Goal: Information Seeking & Learning: Understand process/instructions

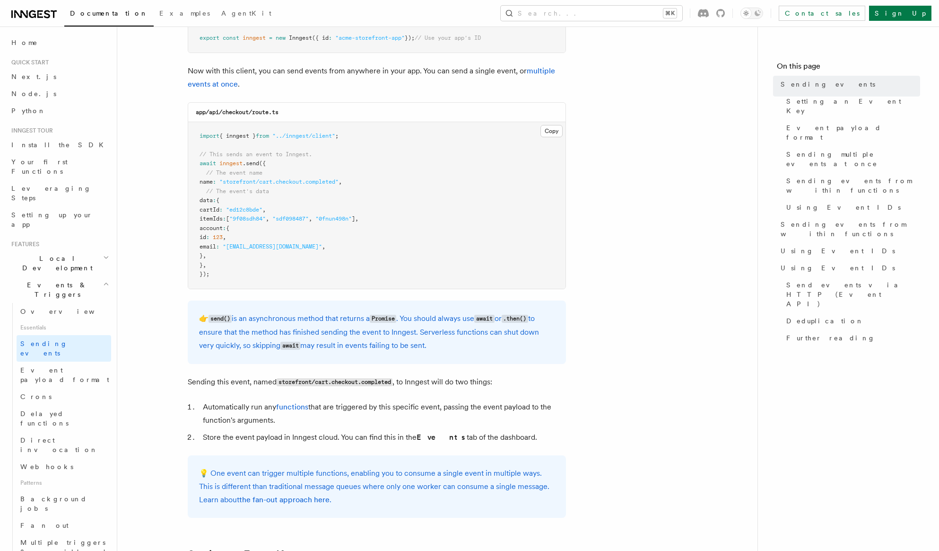
scroll to position [210, 0]
click at [544, 67] on link "multiple events at once" at bounding box center [372, 76] width 368 height 22
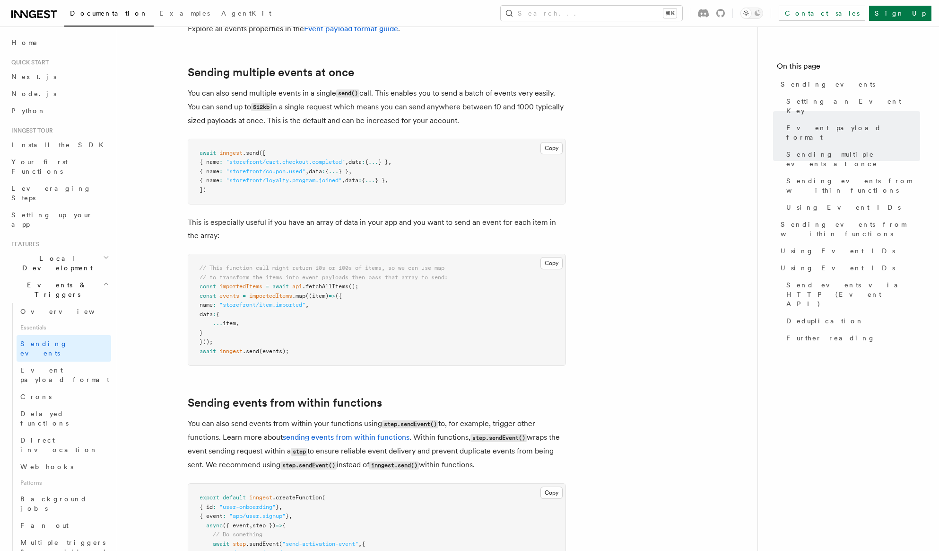
scroll to position [1109, 0]
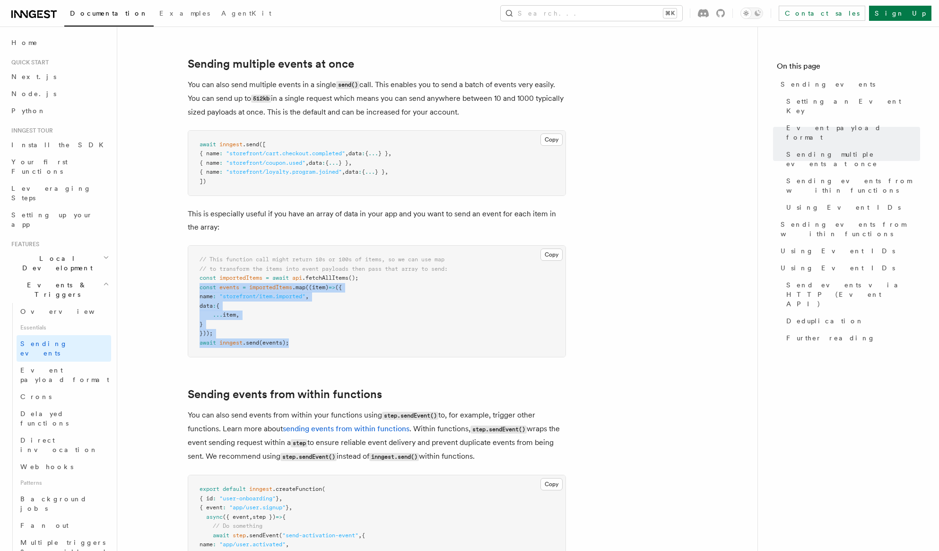
drag, startPoint x: 303, startPoint y: 335, endPoint x: 195, endPoint y: 279, distance: 121.0
click at [195, 279] on pre "// This function call might return 10s or 100s of items, so we can use map // t…" at bounding box center [376, 300] width 377 height 111
copy code "const events = importedItems .map ((item) => ({ name : "storefront/item.importe…"
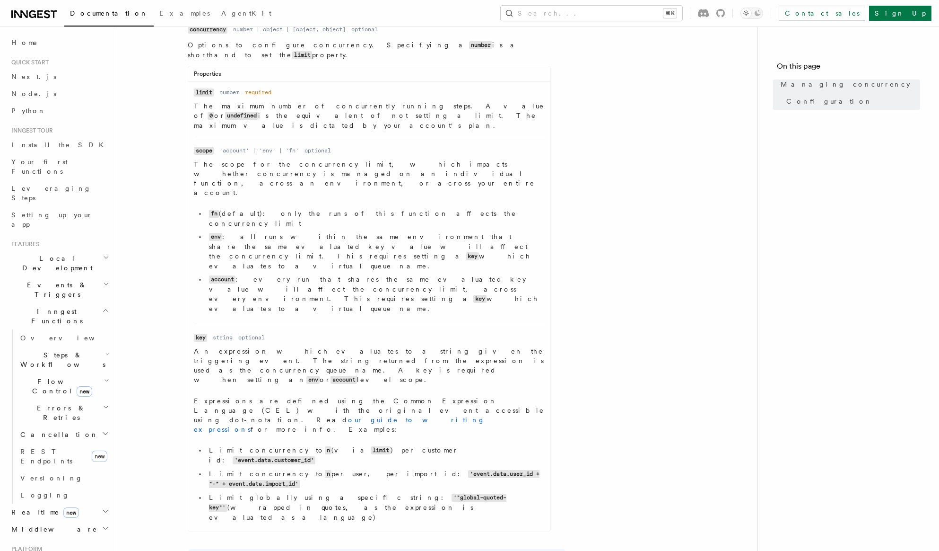
scroll to position [463, 0]
